Goal: Information Seeking & Learning: Understand process/instructions

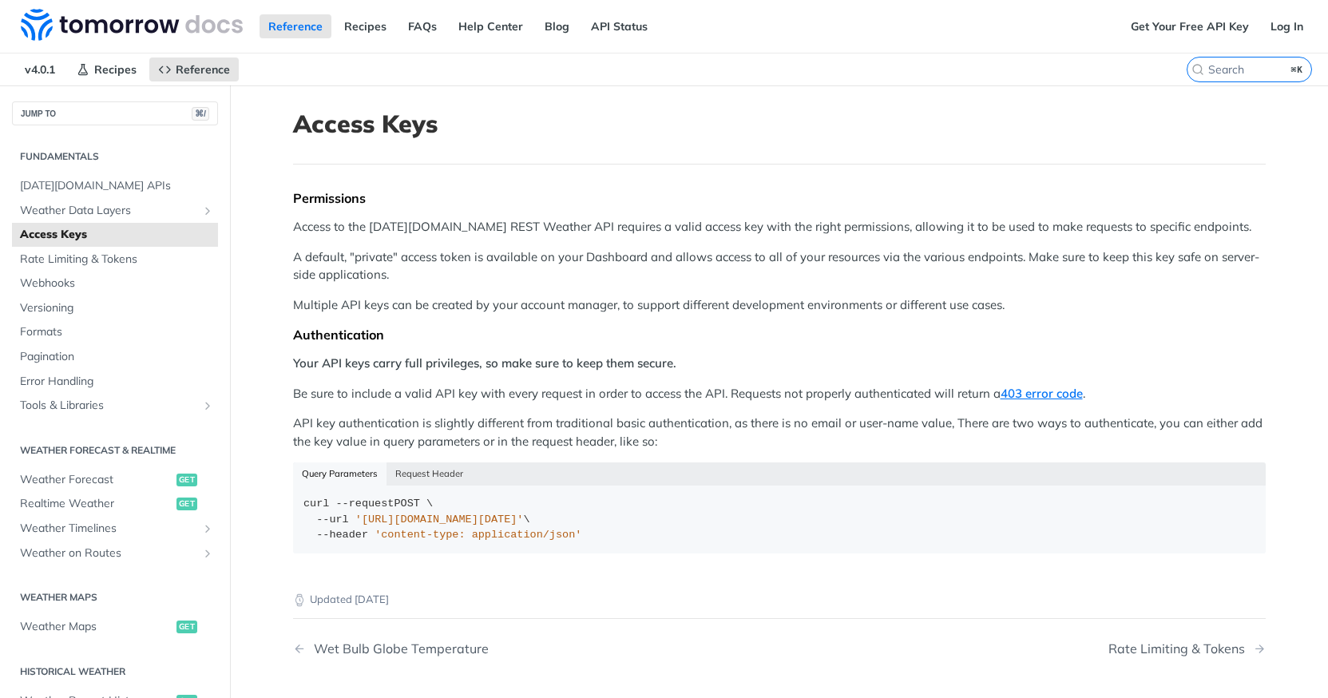
click at [636, 225] on p "Access to the [DATE][DOMAIN_NAME] REST Weather API requires a valid access key …" at bounding box center [779, 227] width 973 height 18
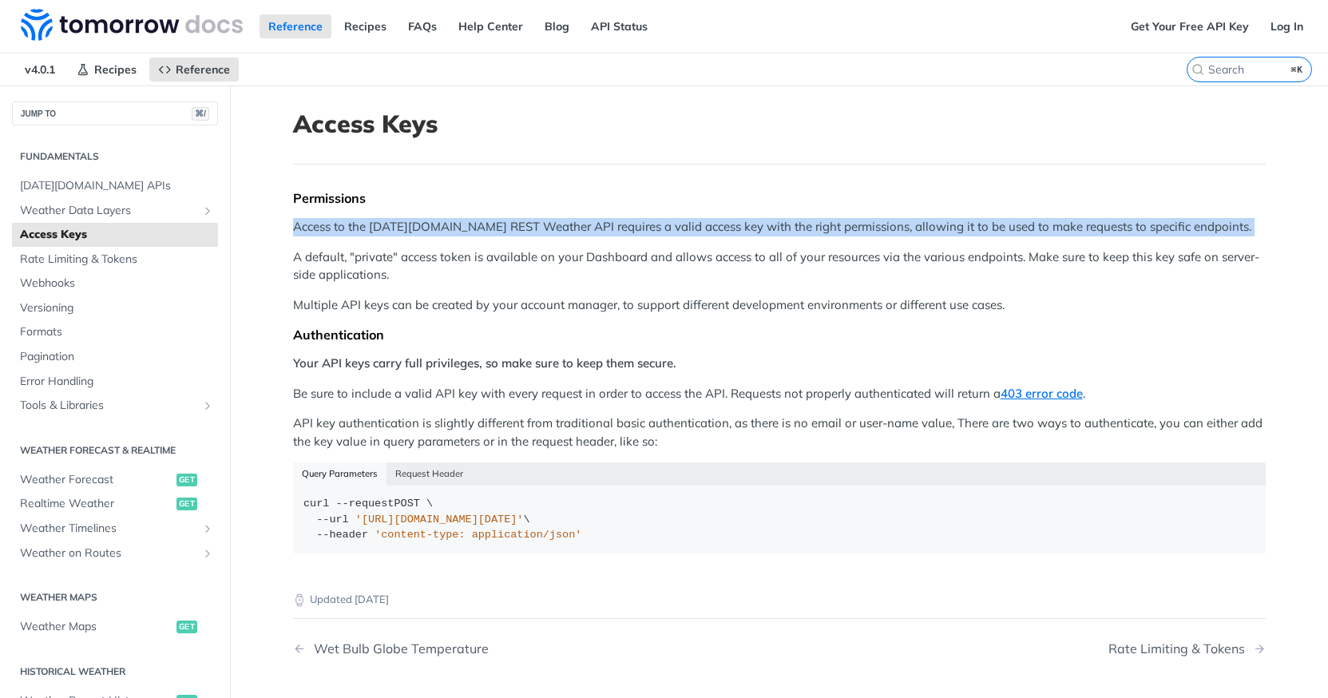
click at [722, 224] on p "Access to the [DATE][DOMAIN_NAME] REST Weather API requires a valid access key …" at bounding box center [779, 227] width 973 height 18
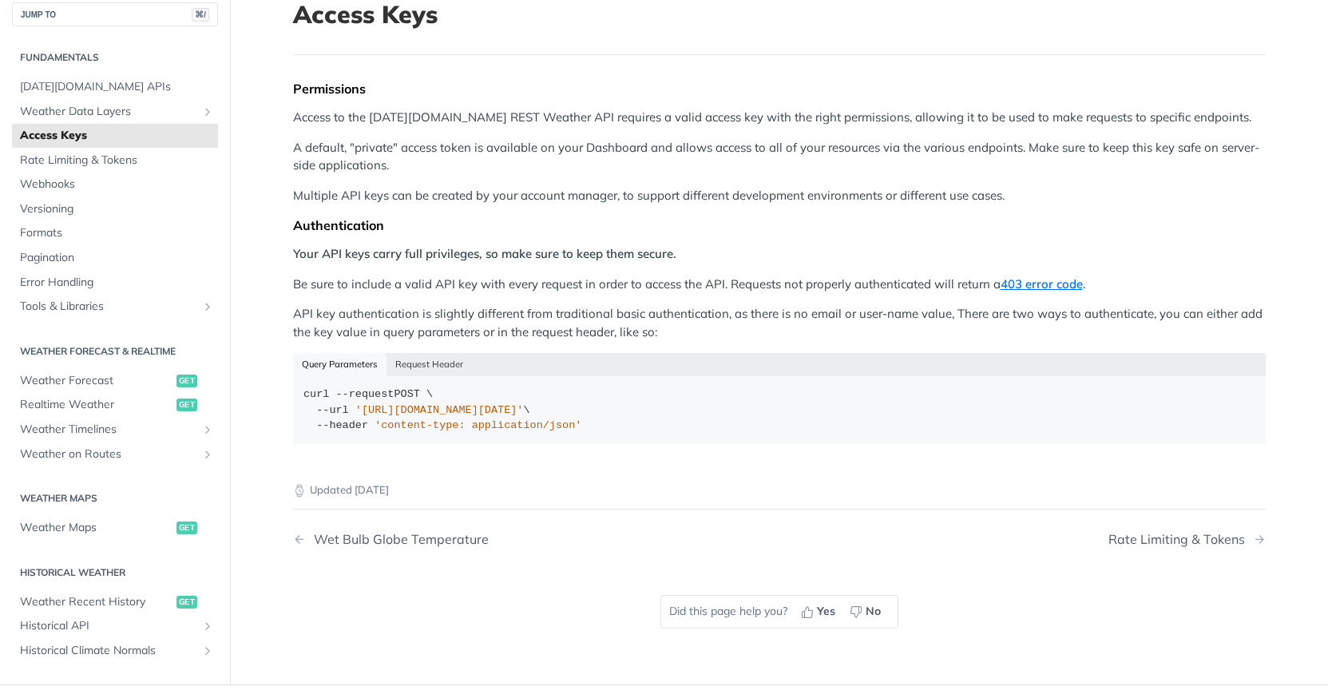
scroll to position [119, 0]
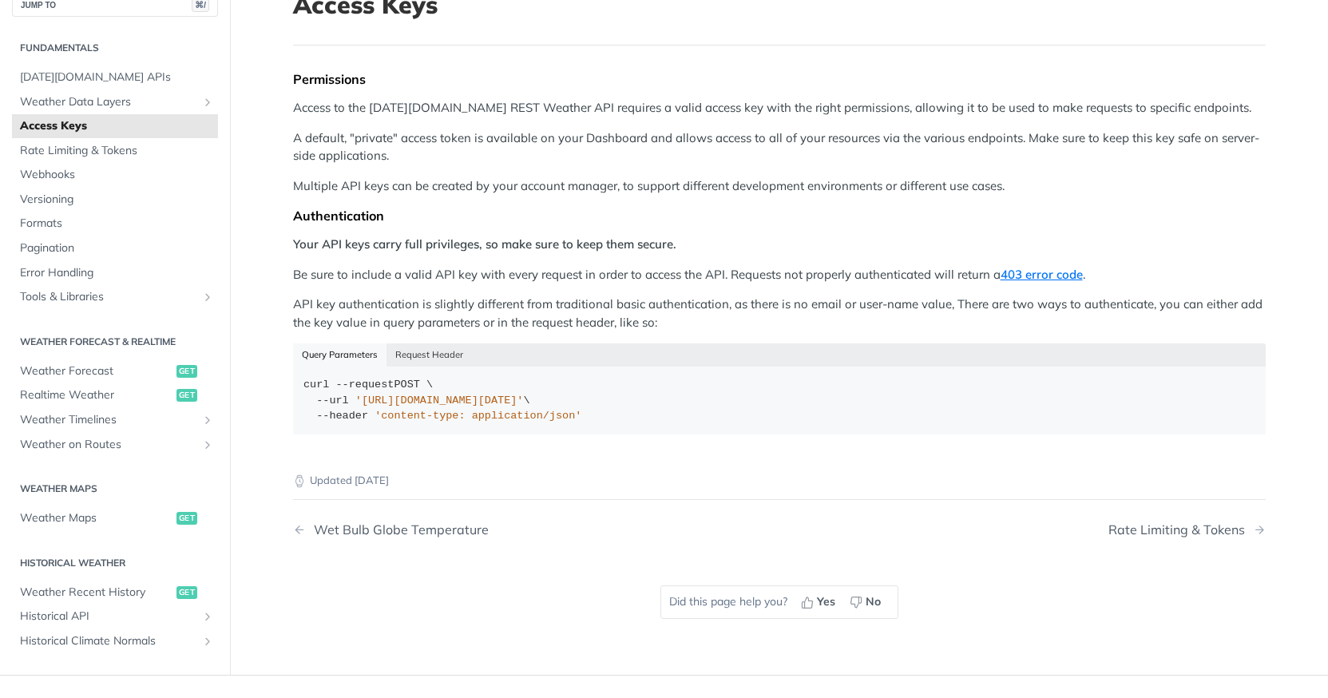
click at [382, 282] on p "Be sure to include a valid API key with every request in order to access the AP…" at bounding box center [779, 275] width 973 height 18
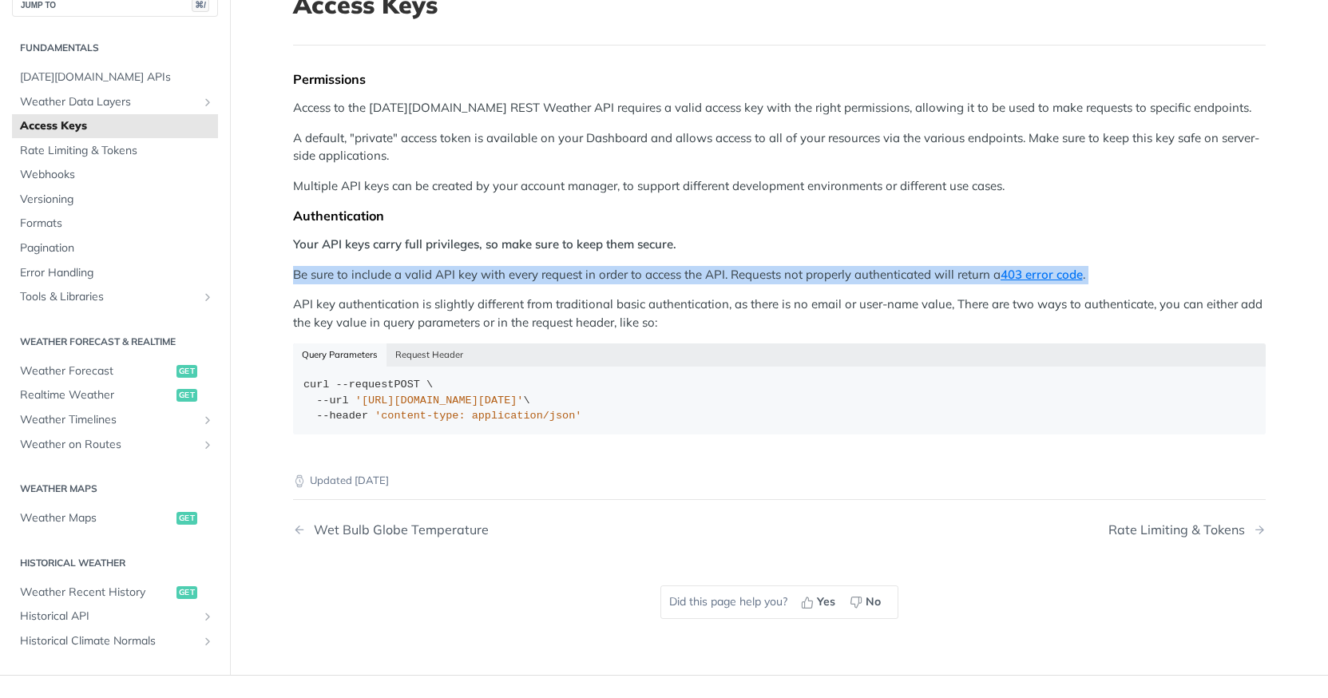
click at [459, 319] on p "API key authentication is slightly different from traditional basic authenticat…" at bounding box center [779, 313] width 973 height 36
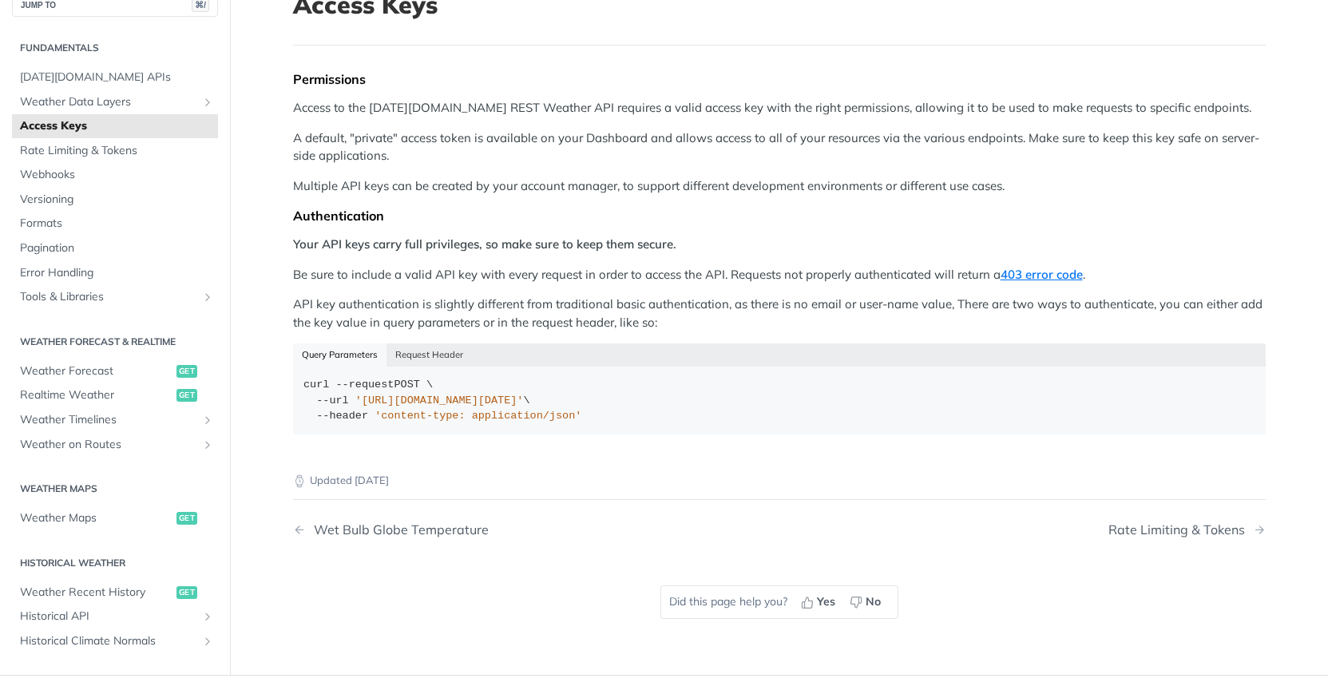
click at [442, 309] on p "API key authentication is slightly different from traditional basic authenticat…" at bounding box center [779, 313] width 973 height 36
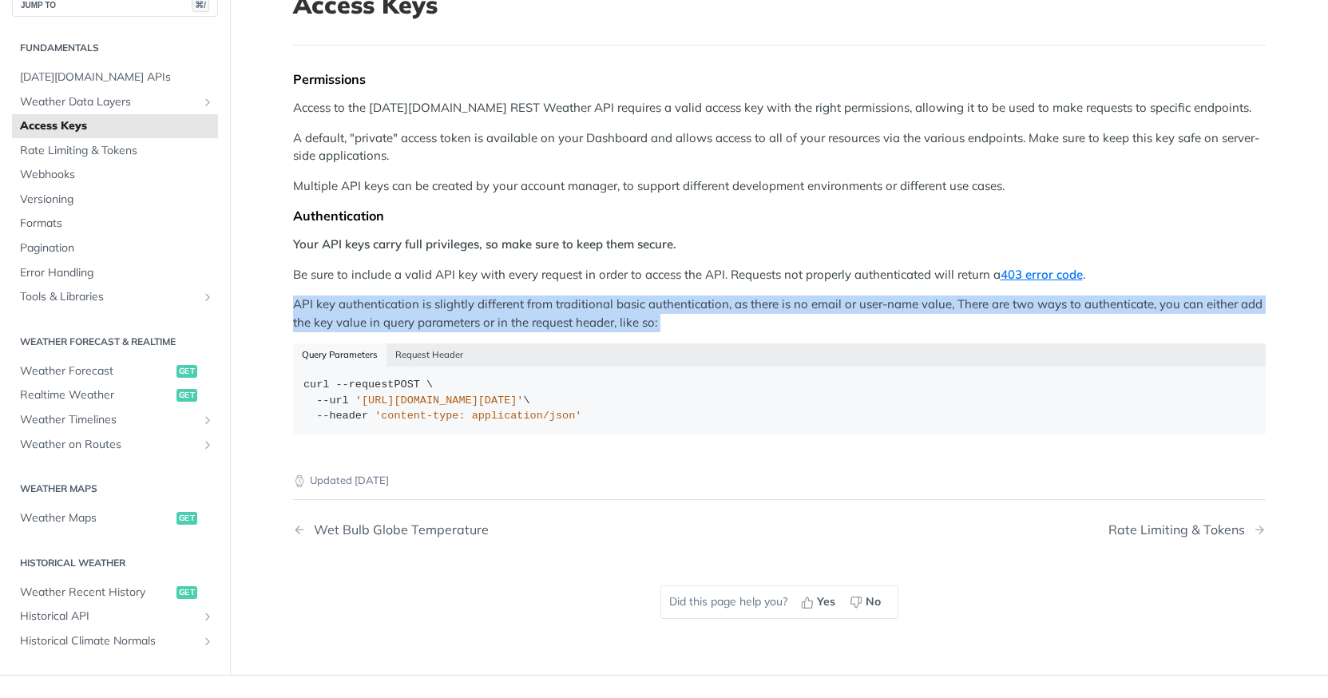
click at [532, 308] on p "API key authentication is slightly different from traditional basic authenticat…" at bounding box center [779, 313] width 973 height 36
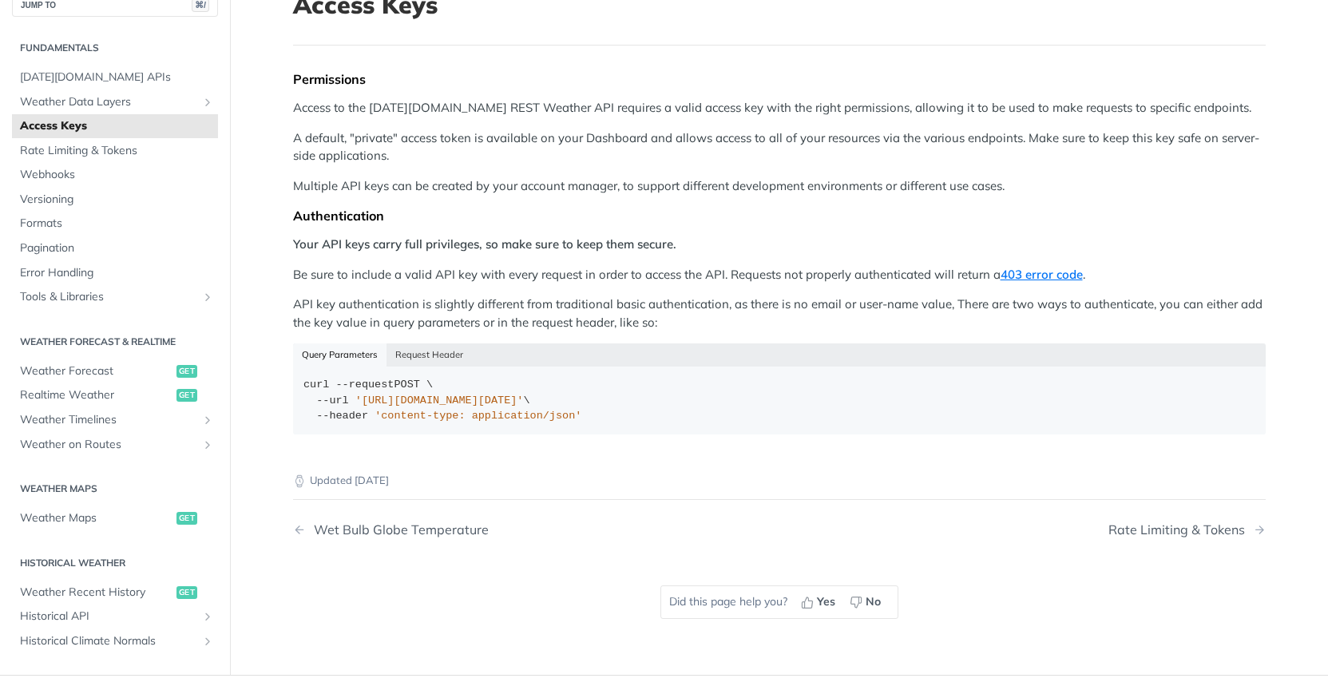
click at [532, 308] on p "API key authentication is slightly different from traditional basic authenticat…" at bounding box center [779, 313] width 973 height 36
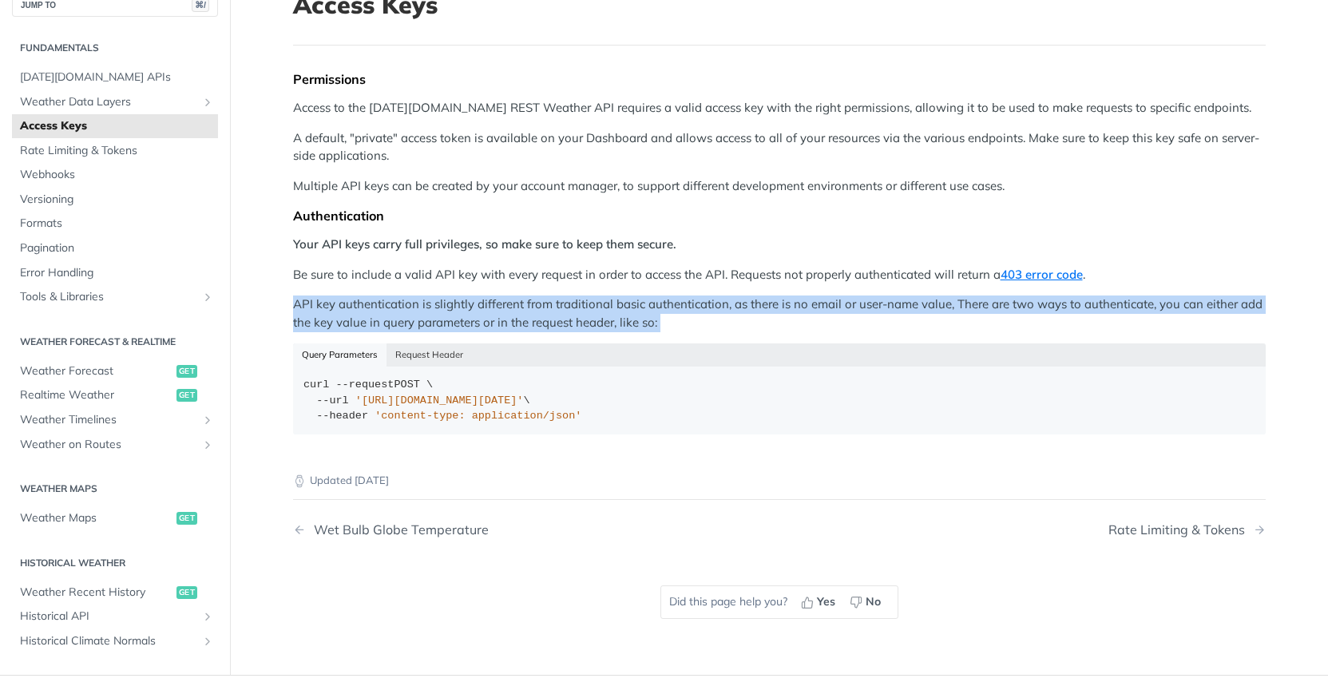
click at [596, 304] on p "API key authentication is slightly different from traditional basic authenticat…" at bounding box center [779, 313] width 973 height 36
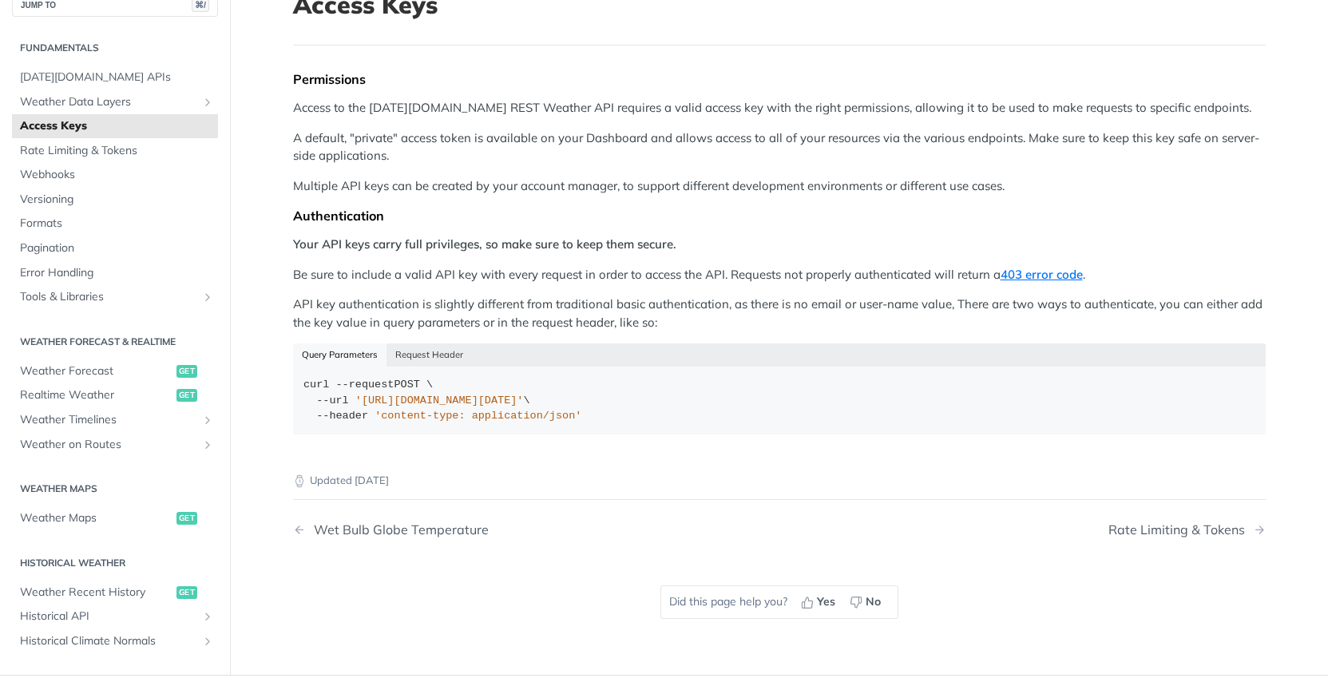
click at [596, 304] on p "API key authentication is slightly different from traditional basic authenticat…" at bounding box center [779, 313] width 973 height 36
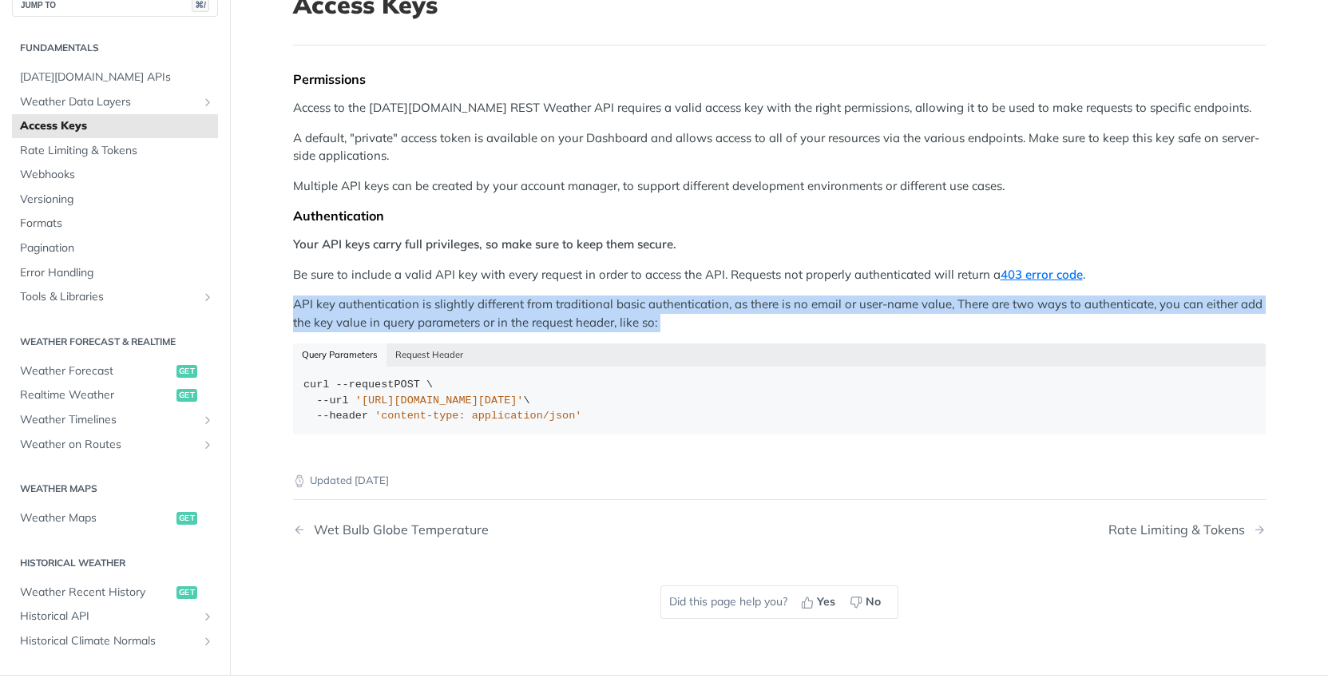
click at [746, 301] on p "API key authentication is slightly different from traditional basic authenticat…" at bounding box center [779, 313] width 973 height 36
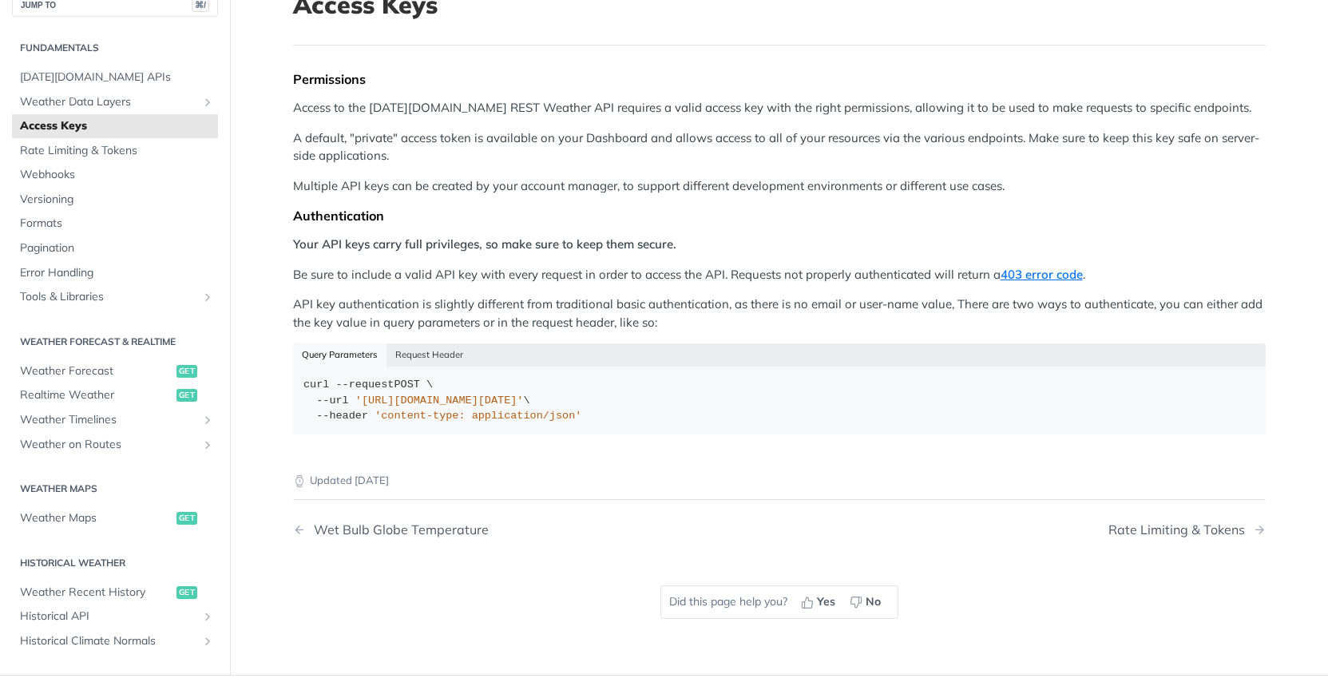
click at [746, 301] on p "API key authentication is slightly different from traditional basic authenticat…" at bounding box center [779, 313] width 973 height 36
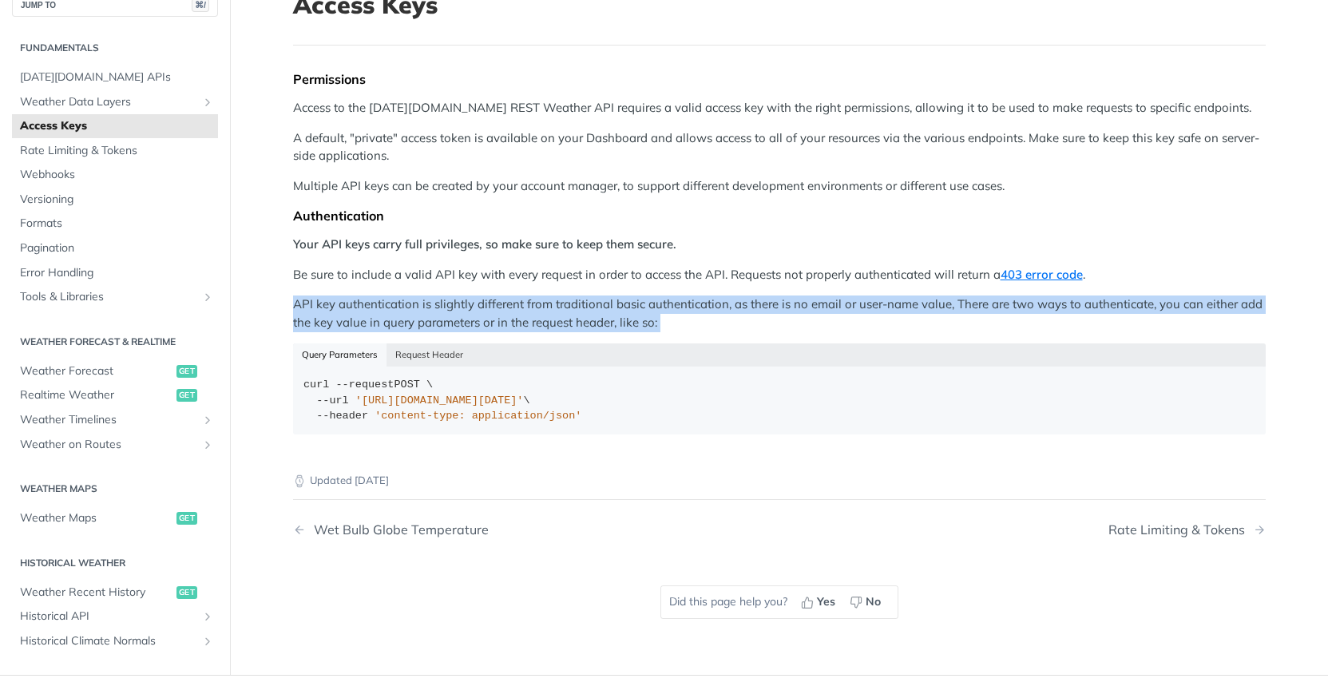
click at [828, 309] on p "API key authentication is slightly different from traditional basic authenticat…" at bounding box center [779, 313] width 973 height 36
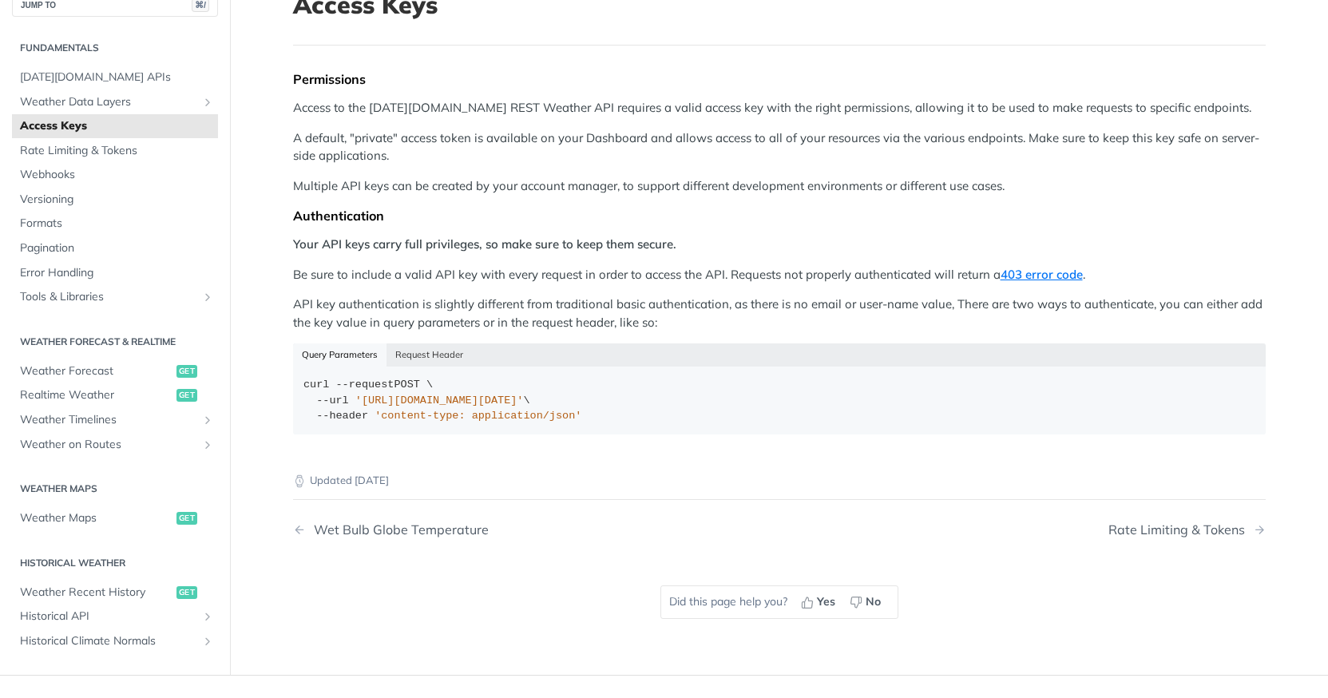
click at [828, 309] on p "API key authentication is slightly different from traditional basic authenticat…" at bounding box center [779, 313] width 973 height 36
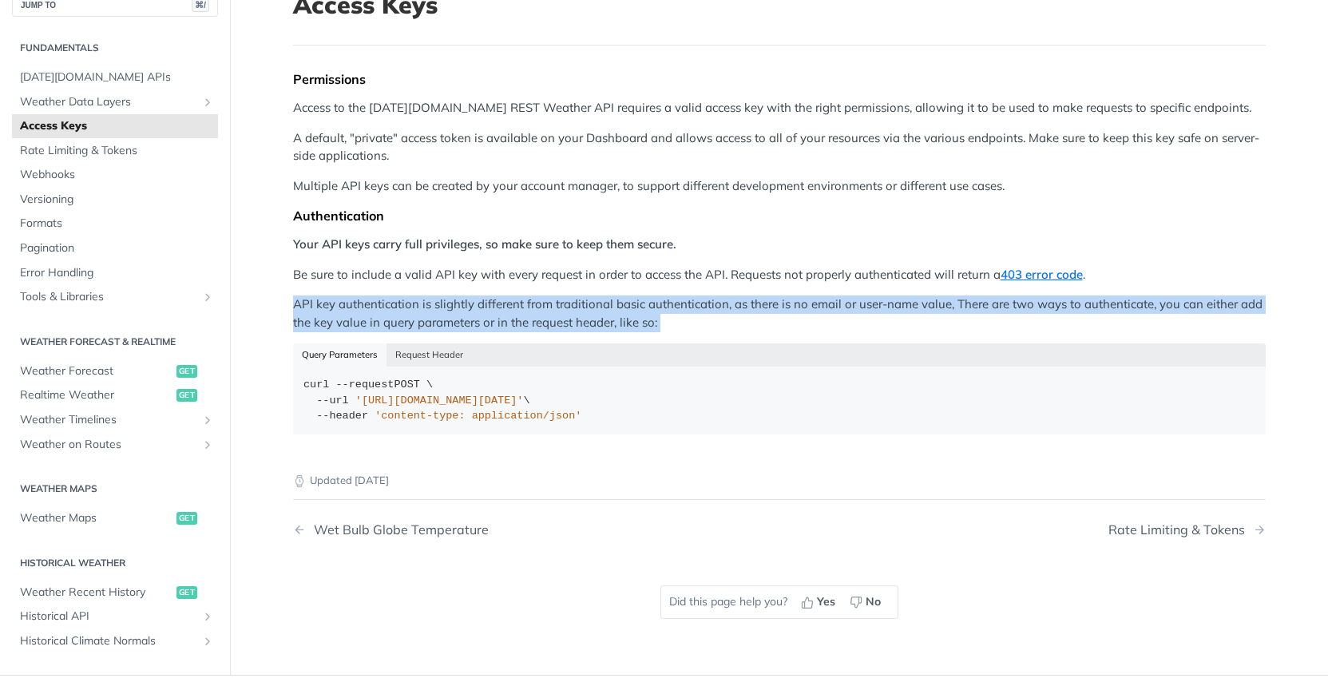
click at [888, 309] on p "API key authentication is slightly different from traditional basic authenticat…" at bounding box center [779, 313] width 973 height 36
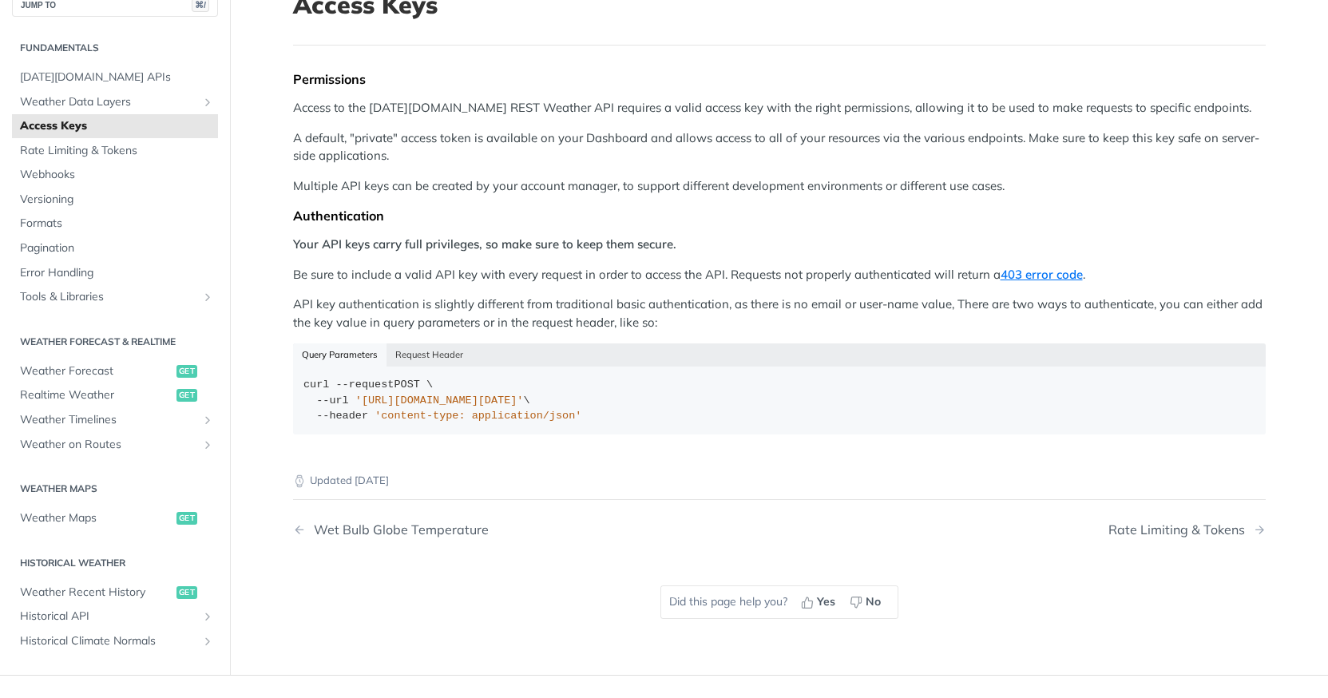
click at [442, 311] on p "API key authentication is slightly different from traditional basic authenticat…" at bounding box center [779, 313] width 973 height 36
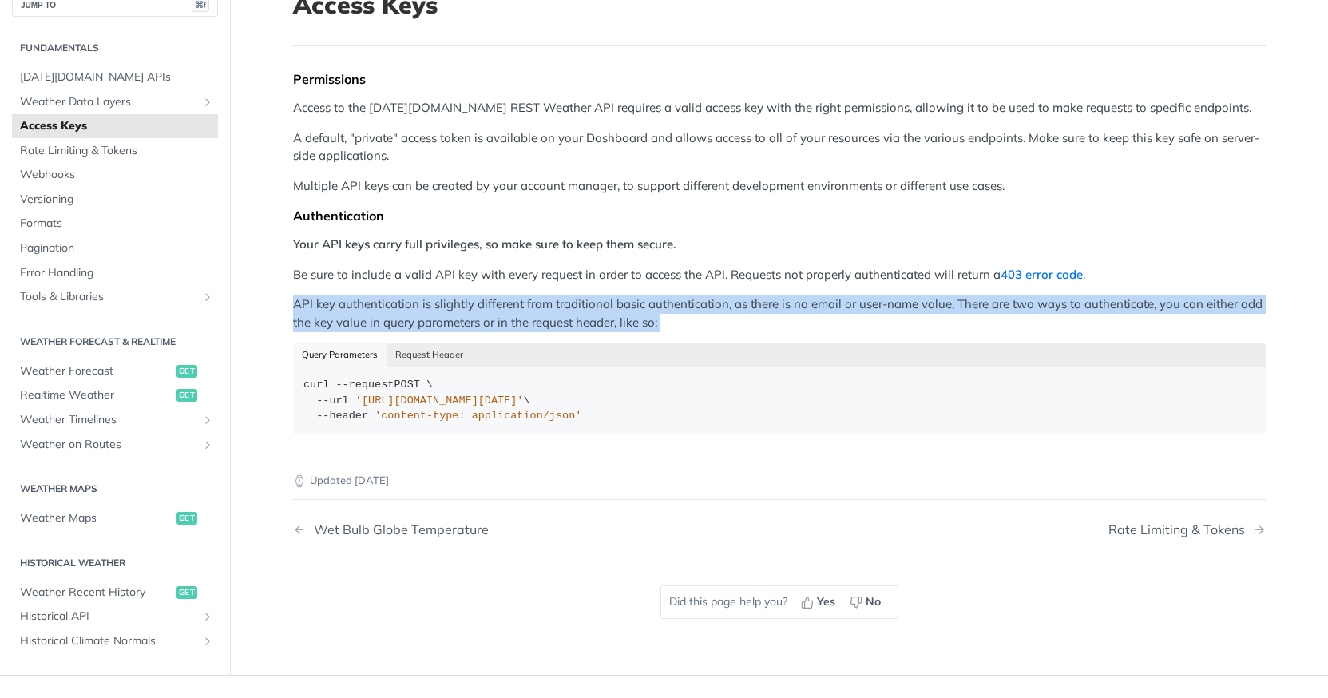
click at [543, 311] on p "API key authentication is slightly different from traditional basic authenticat…" at bounding box center [779, 313] width 973 height 36
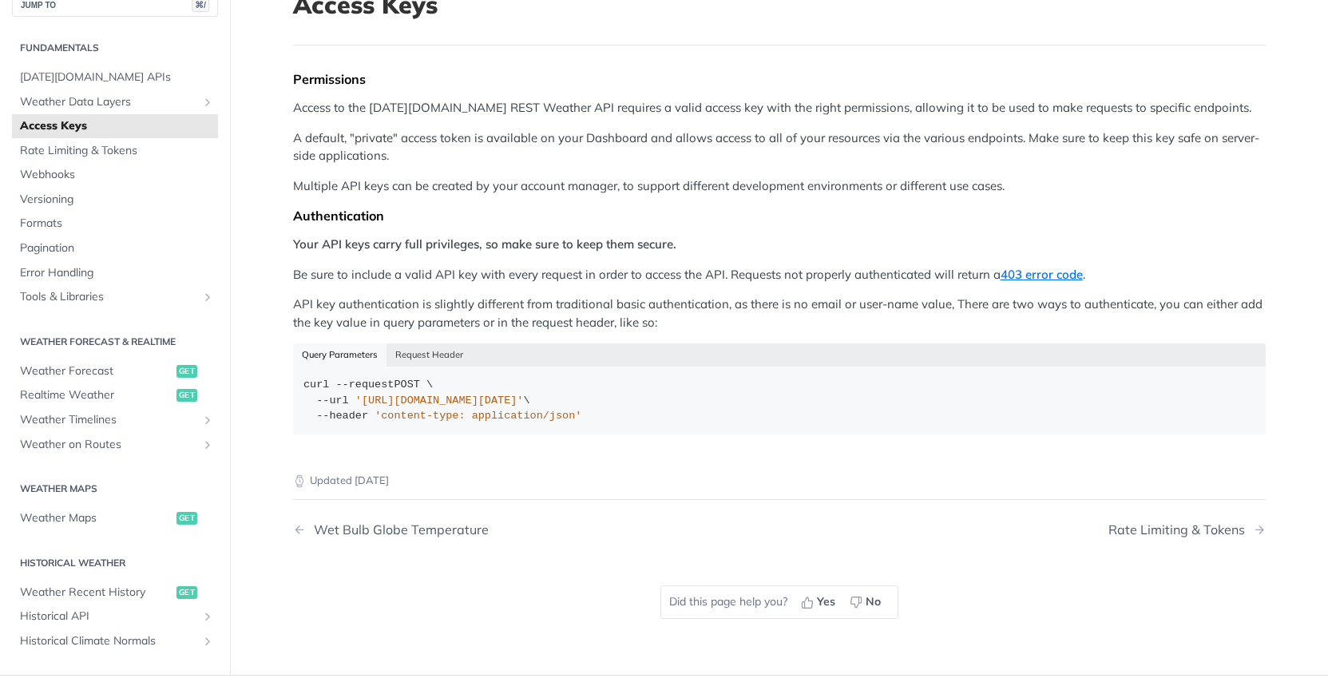
click at [543, 311] on p "API key authentication is slightly different from traditional basic authenticat…" at bounding box center [779, 313] width 973 height 36
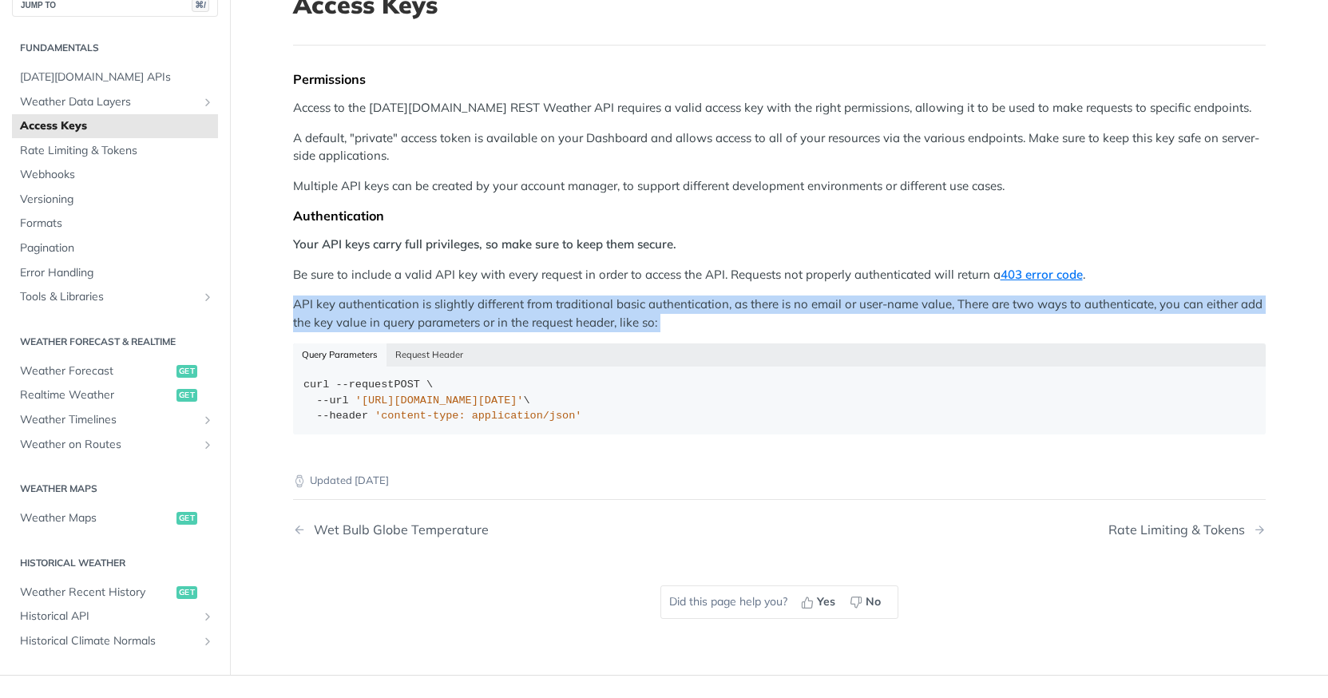
click at [607, 317] on p "API key authentication is slightly different from traditional basic authenticat…" at bounding box center [779, 313] width 973 height 36
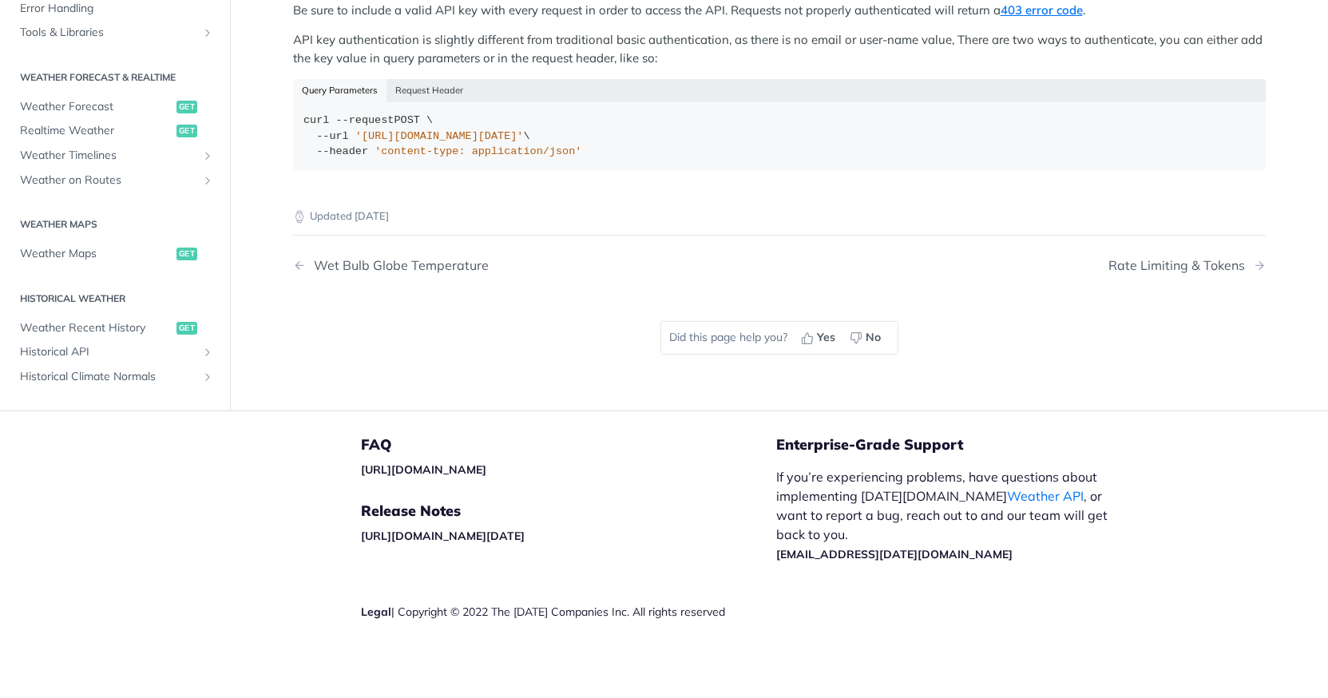
scroll to position [0, 0]
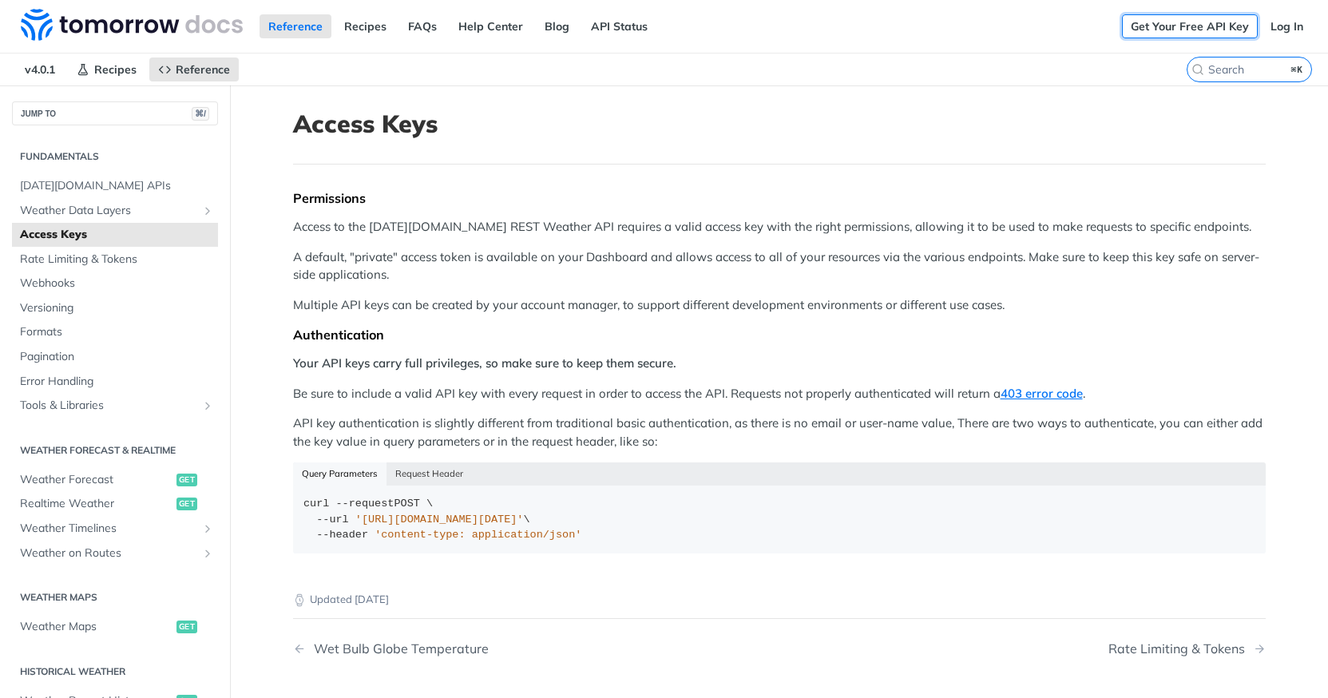
click at [1208, 28] on link "Get Your Free API Key" at bounding box center [1190, 26] width 136 height 24
click at [1287, 28] on link "Log In" at bounding box center [1287, 26] width 50 height 24
